Goal: Information Seeking & Learning: Learn about a topic

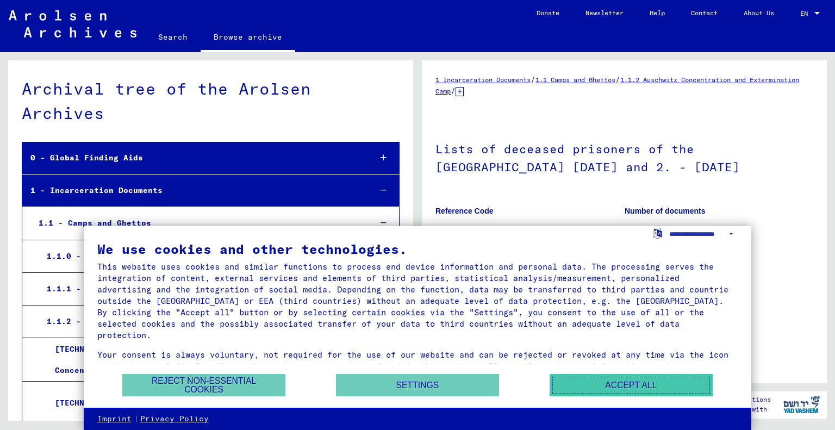
click at [576, 382] on button "Accept all" at bounding box center [631, 385] width 163 height 22
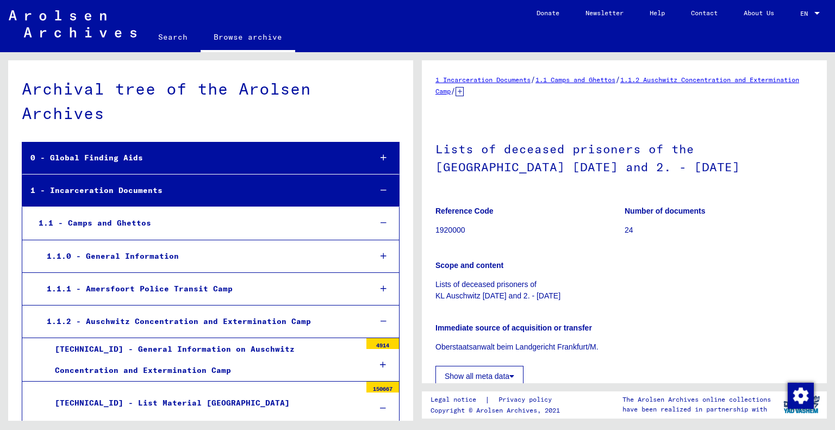
click at [831, 123] on div "1 Incarceration Documents / 1.1 Camps and Ghettos / 1.1.2 Auschwitz Concentrati…" at bounding box center [627, 236] width 418 height 369
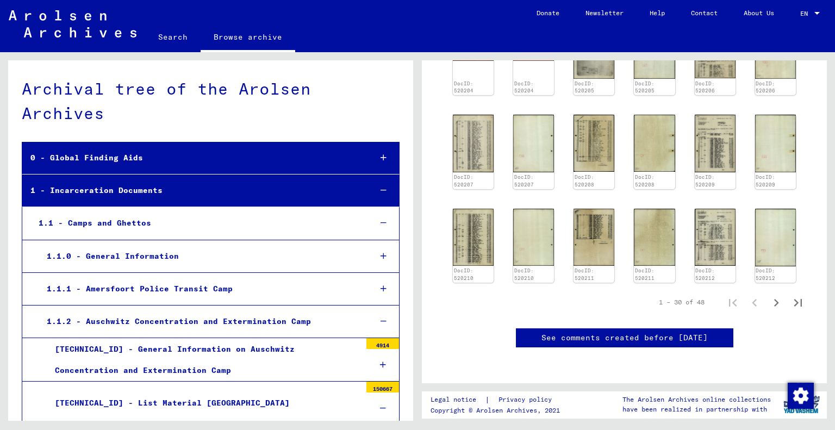
scroll to position [620, 0]
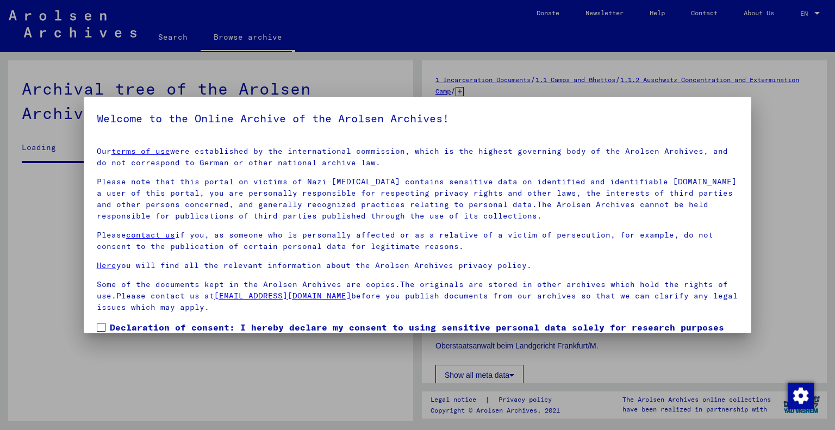
drag, startPoint x: 822, startPoint y: 119, endPoint x: 792, endPoint y: 290, distance: 173.9
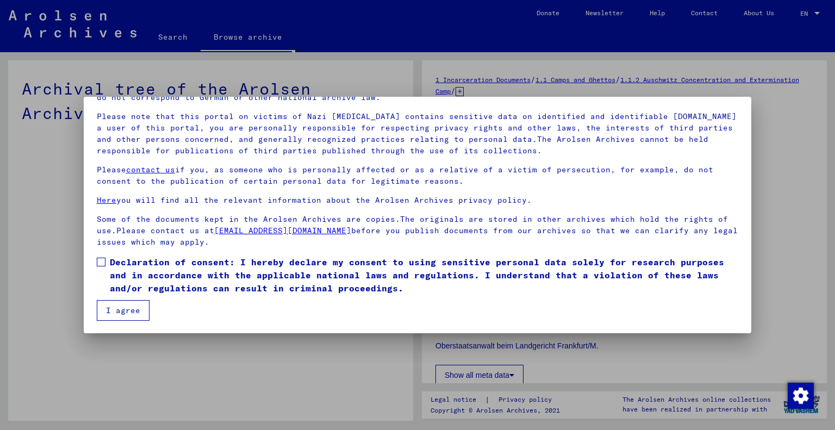
scroll to position [0, 0]
click at [100, 262] on span at bounding box center [101, 262] width 9 height 9
click at [120, 313] on button "I agree" at bounding box center [123, 310] width 53 height 21
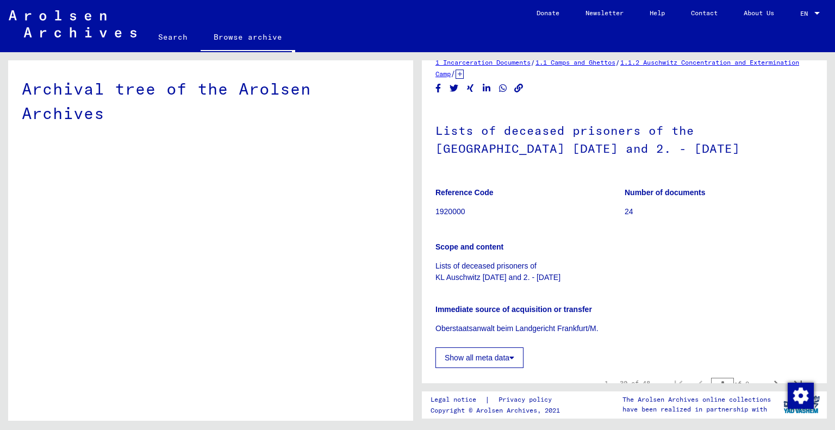
scroll to position [16, 0]
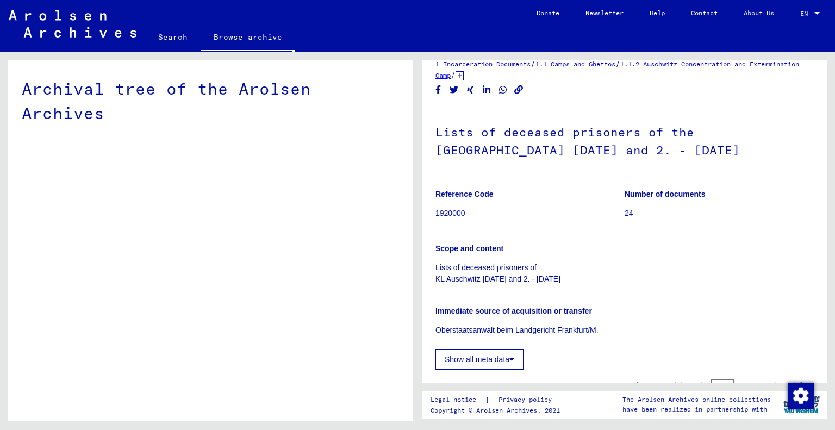
click at [495, 361] on button "Show all meta data" at bounding box center [480, 359] width 88 height 21
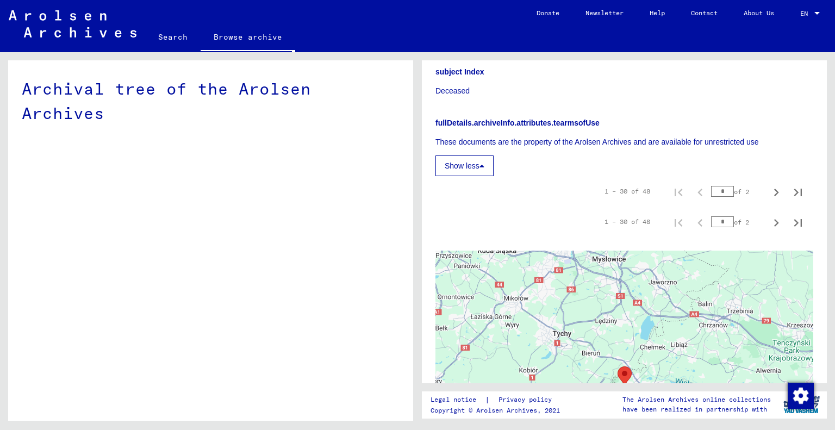
scroll to position [456, 0]
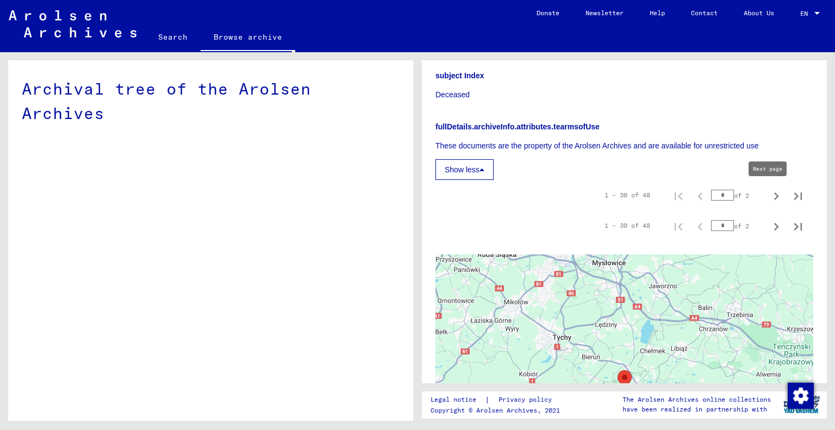
click at [769, 195] on icon "Next page" at bounding box center [776, 196] width 15 height 15
type input "*"
click at [693, 195] on icon "Previous page" at bounding box center [700, 196] width 15 height 15
type input "*"
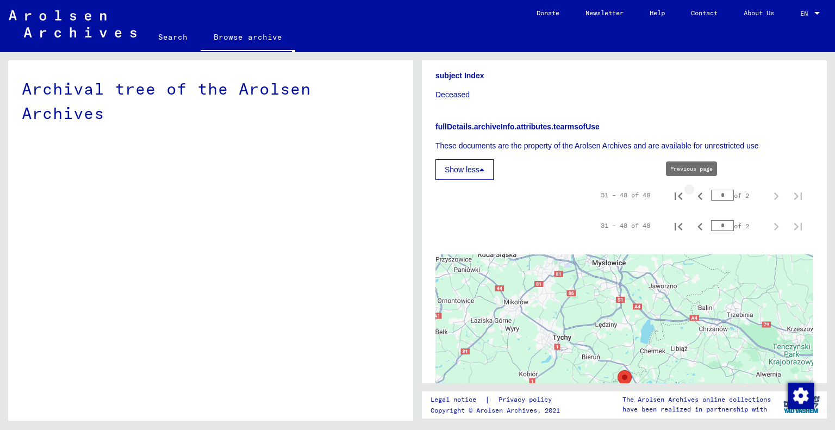
type input "*"
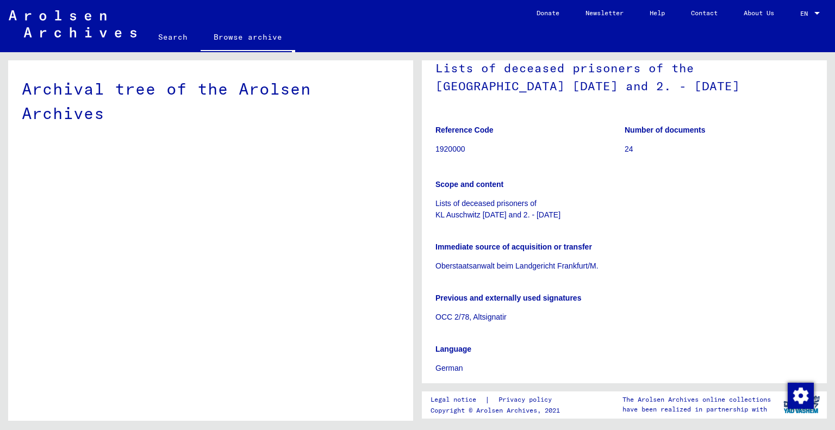
scroll to position [0, 0]
